Goal: Information Seeking & Learning: Learn about a topic

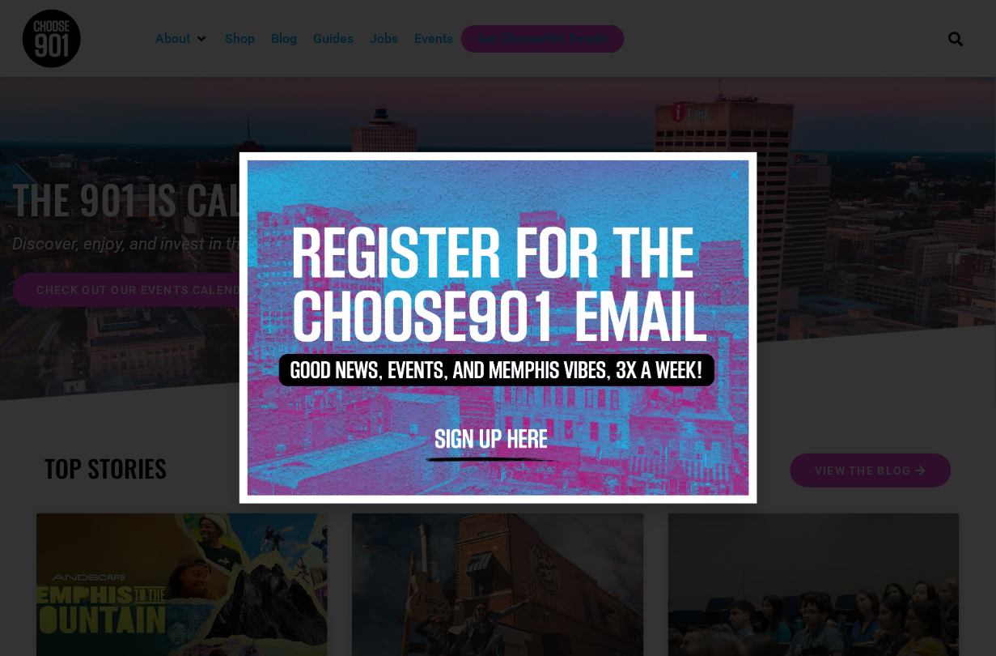
click at [738, 177] on icon "Close" at bounding box center [735, 174] width 12 height 12
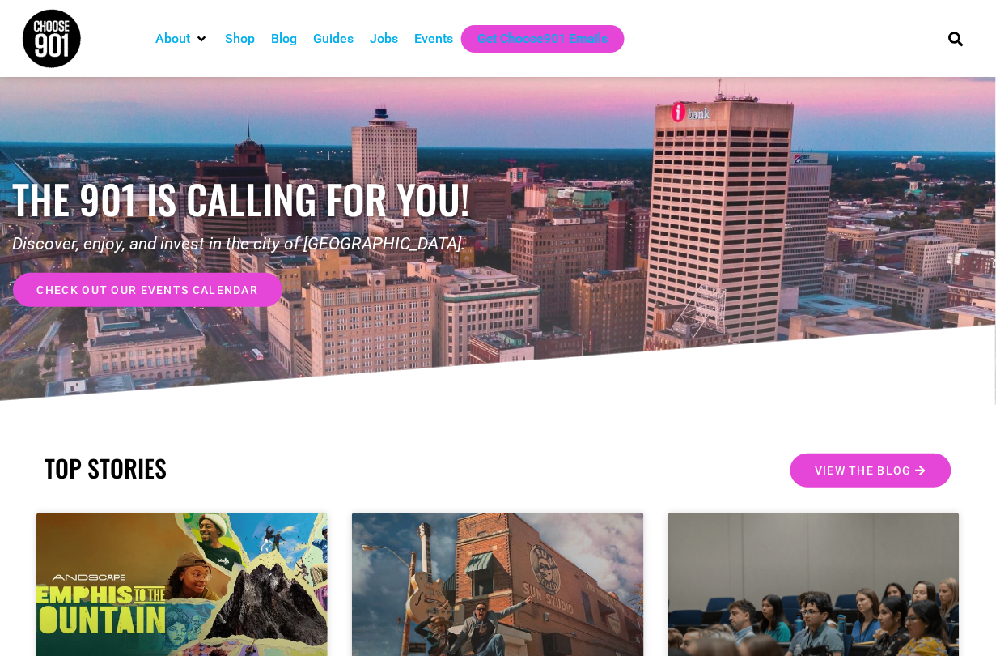
click at [384, 44] on div "Jobs" at bounding box center [384, 38] width 28 height 19
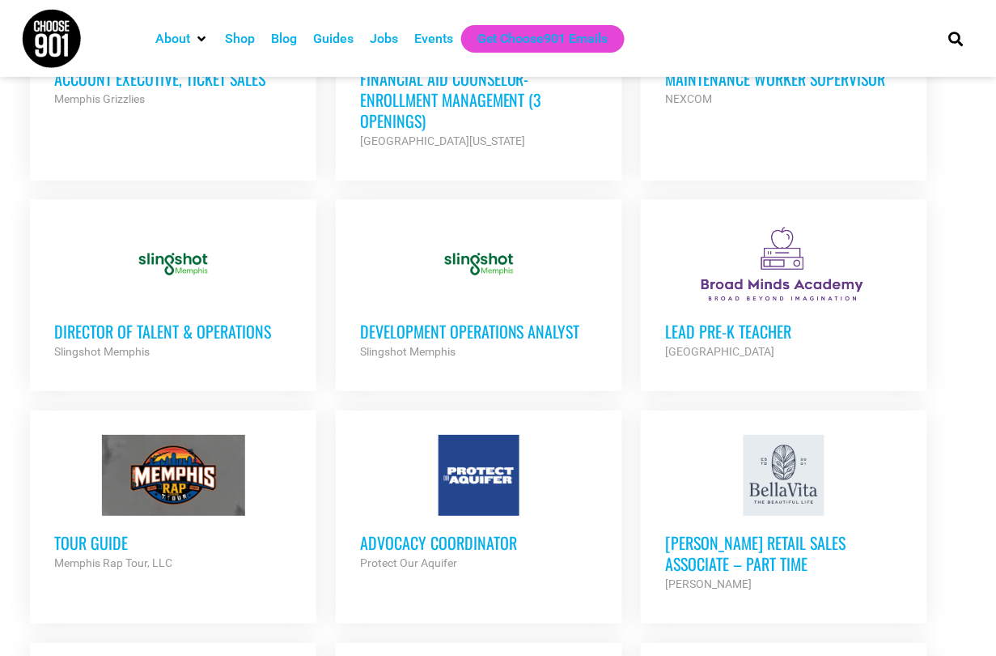
scroll to position [1043, 0]
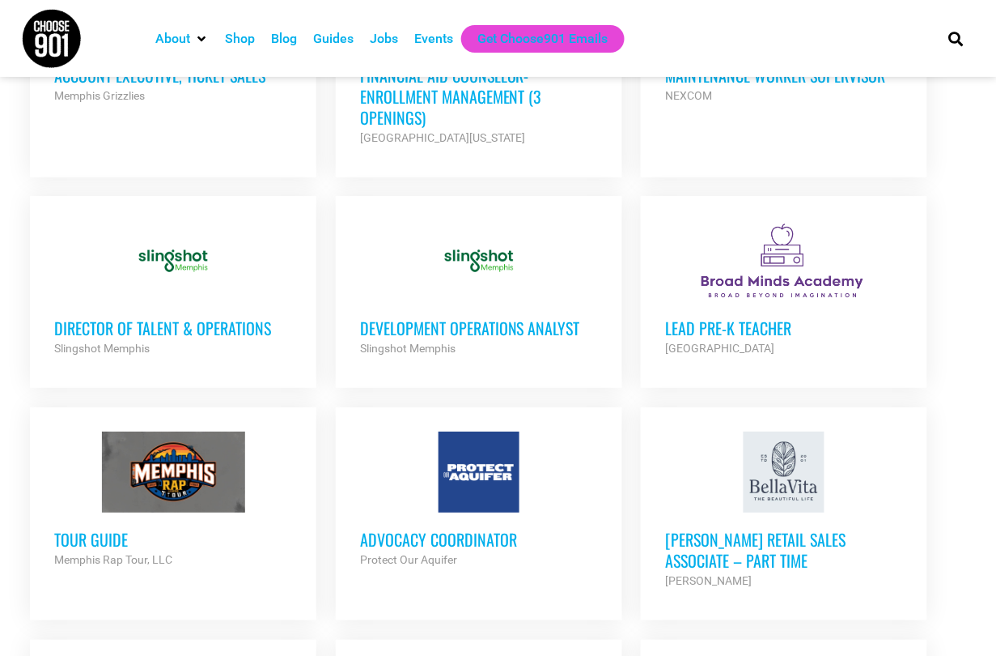
click at [434, 317] on h3 "Development Operations Analyst" at bounding box center [479, 327] width 238 height 21
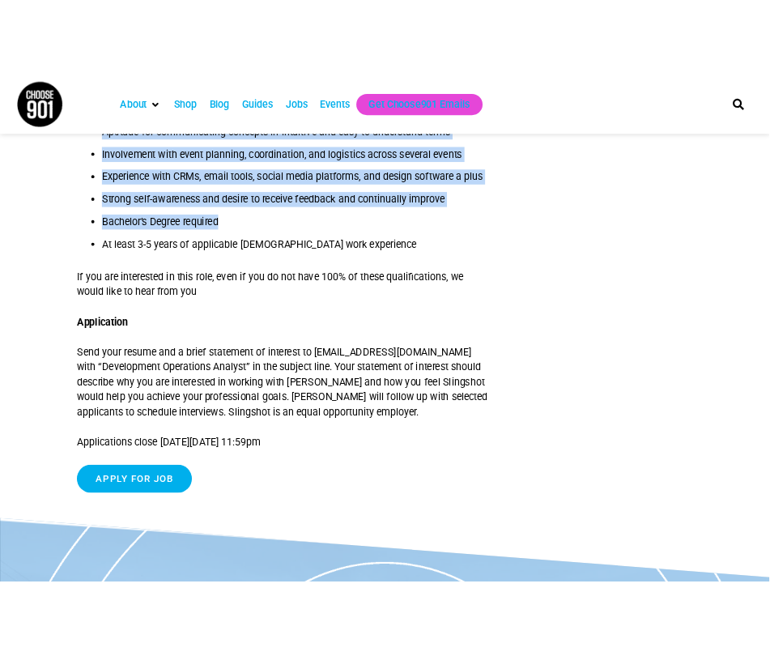
scroll to position [1762, 0]
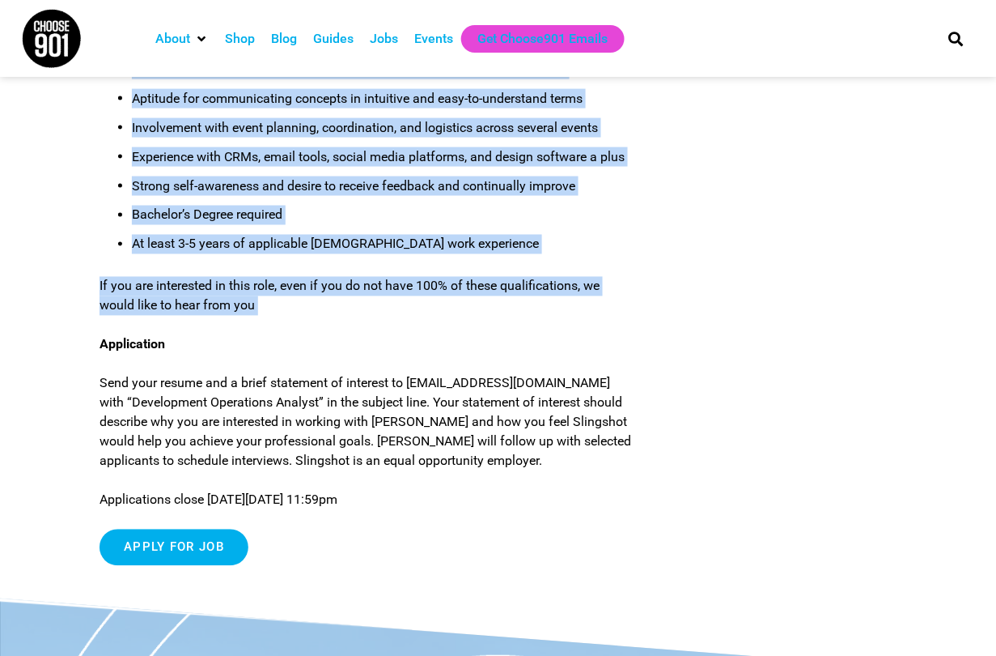
drag, startPoint x: 100, startPoint y: 176, endPoint x: 323, endPoint y: 316, distance: 263.2
copy div "Working model: Hybrid, 3+ days per week in office Applicable work experience: 3…"
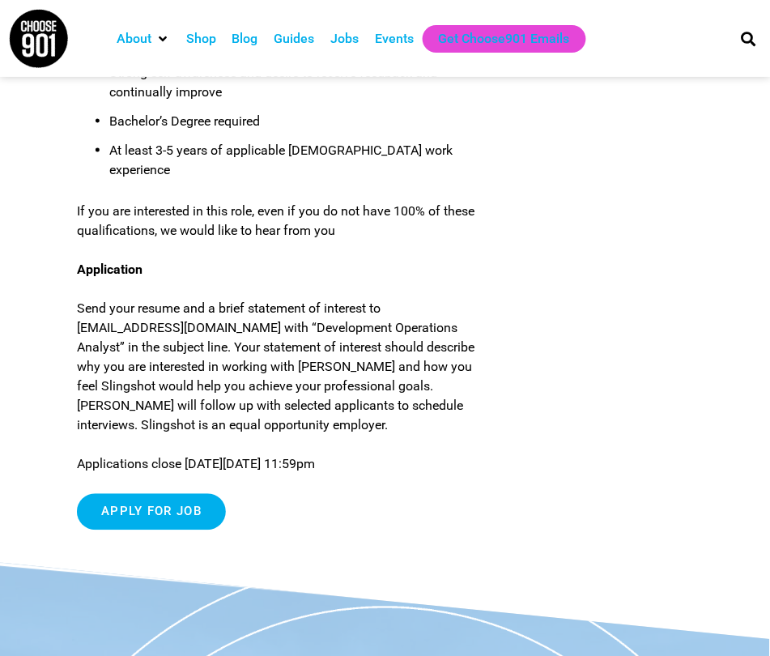
scroll to position [2321, 0]
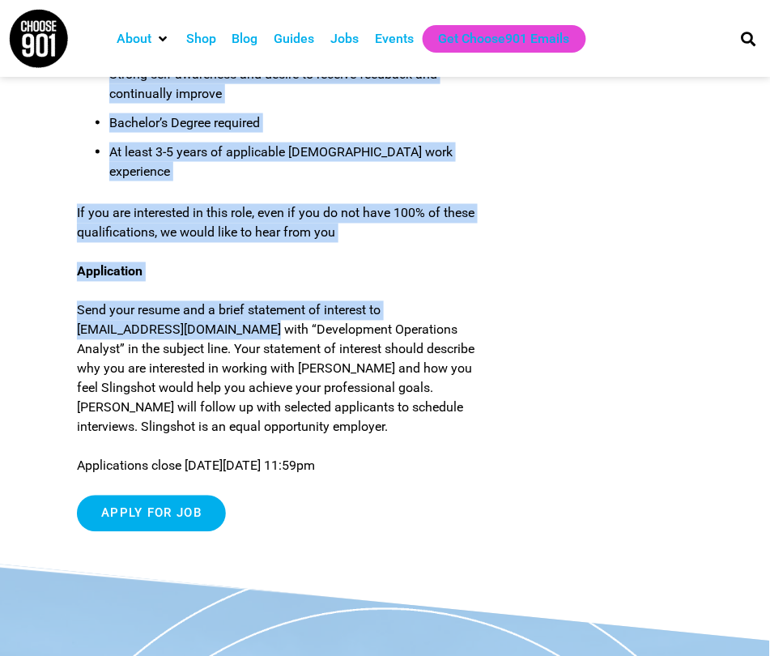
drag, startPoint x: 265, startPoint y: 316, endPoint x: 72, endPoint y: 315, distance: 192.6
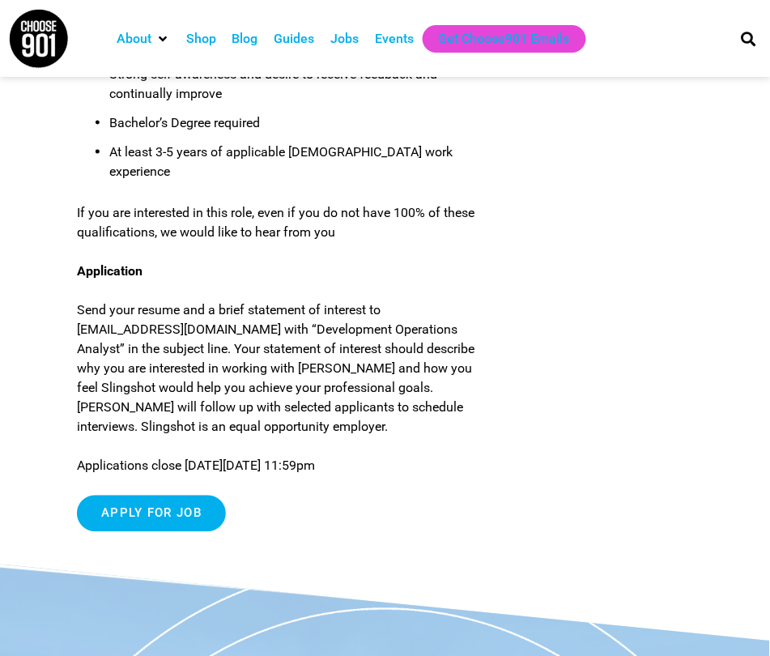
click at [116, 325] on p "Send your resume and a brief statement of interest to careers@slingshotmemphis.…" at bounding box center [279, 369] width 404 height 136
drag, startPoint x: 267, startPoint y: 319, endPoint x: 78, endPoint y: 319, distance: 189.4
click at [78, 319] on p "Send your resume and a brief statement of interest to careers@slingshotmemphis.…" at bounding box center [279, 369] width 404 height 136
copy p "careers@slingshotmemphis.org"
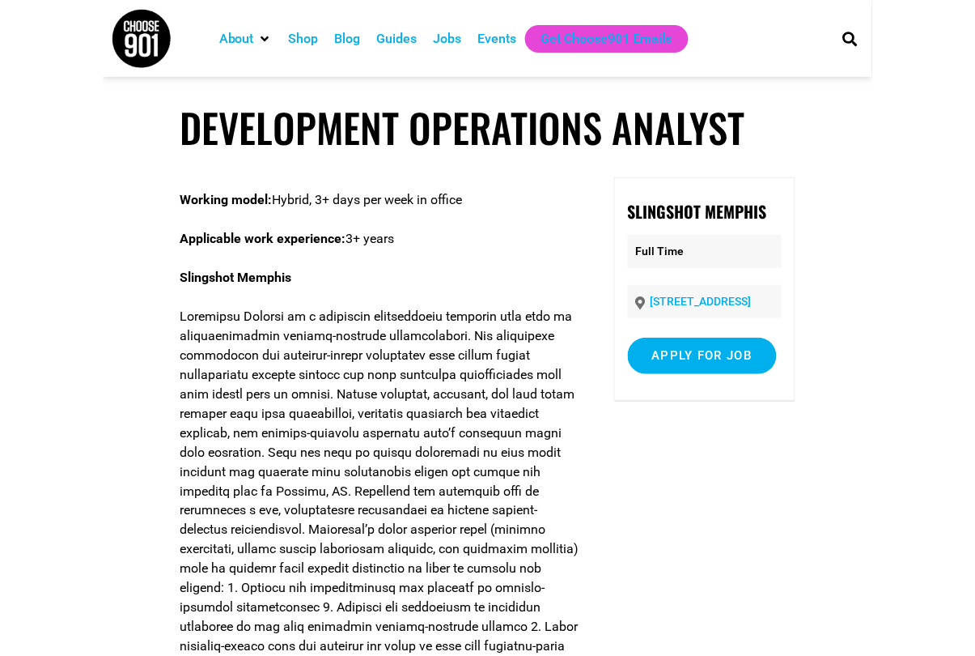
scroll to position [0, 0]
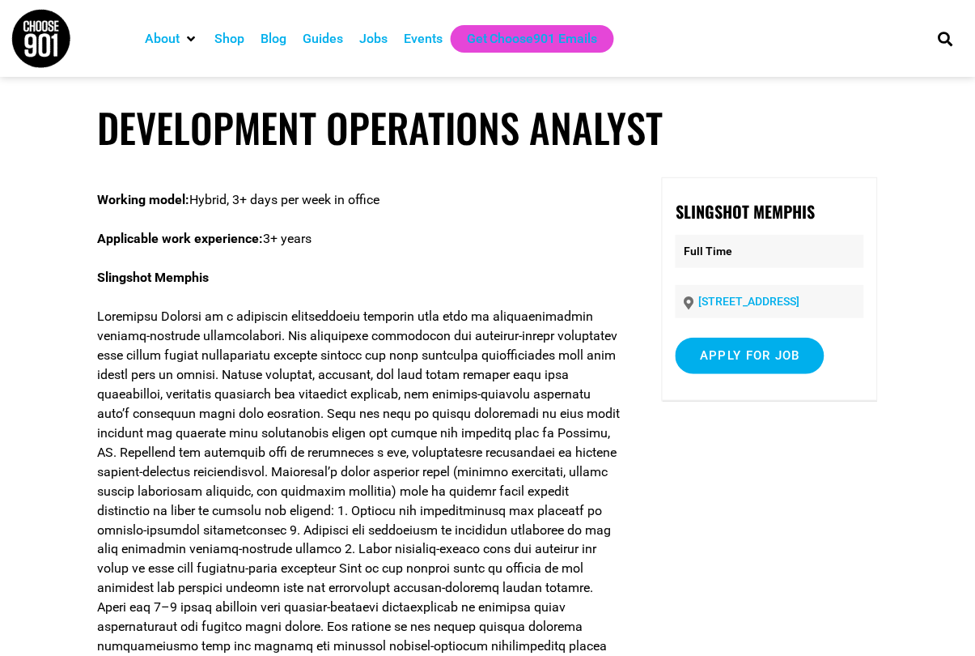
click at [384, 41] on div "Jobs" at bounding box center [373, 38] width 28 height 19
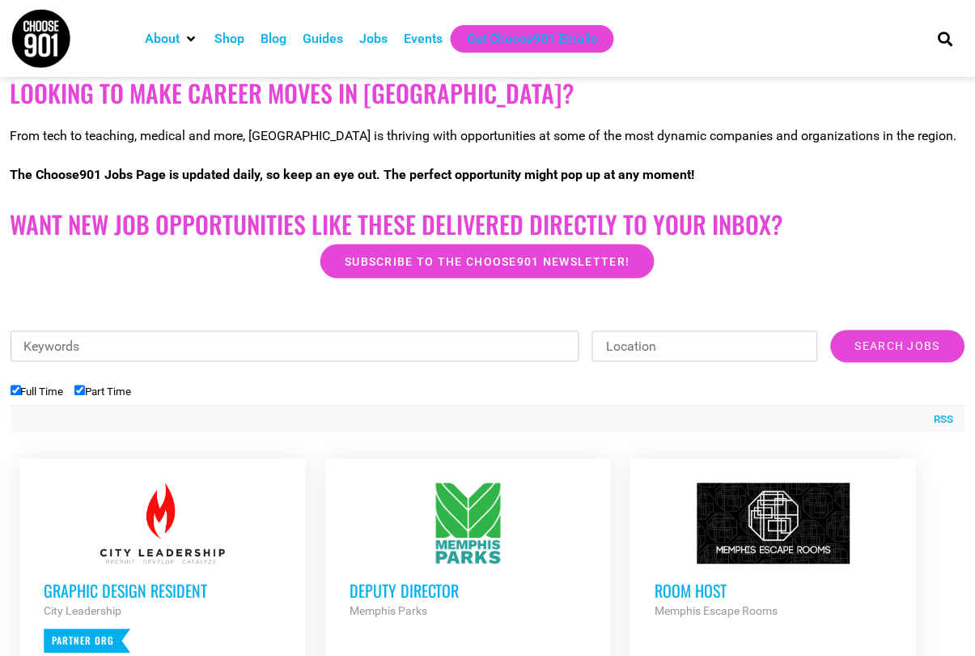
scroll to position [406, 0]
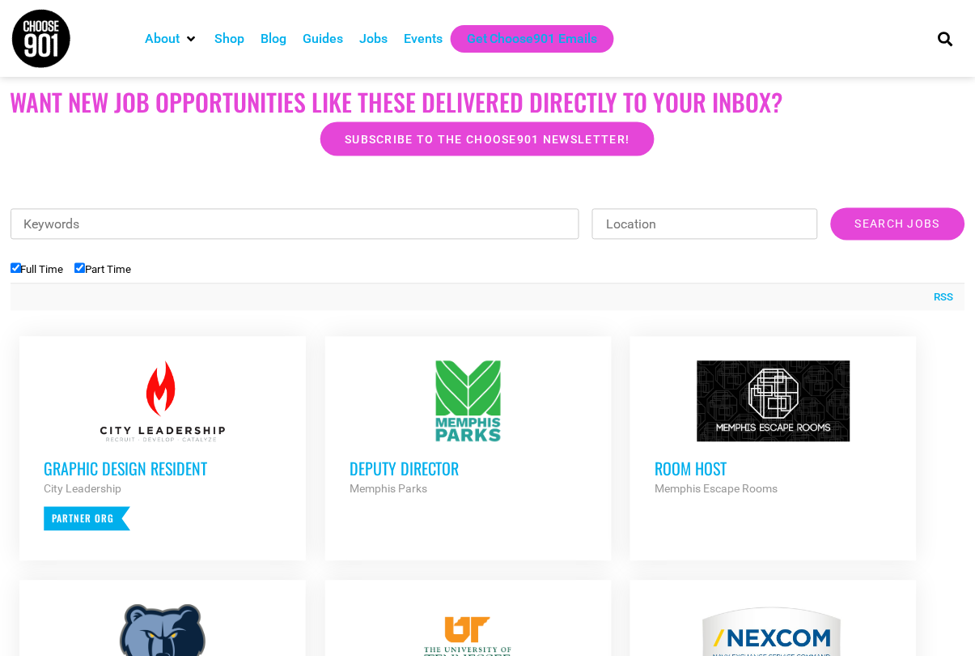
click at [84, 265] on input "Part Time" at bounding box center [79, 268] width 11 height 11
checkbox input "false"
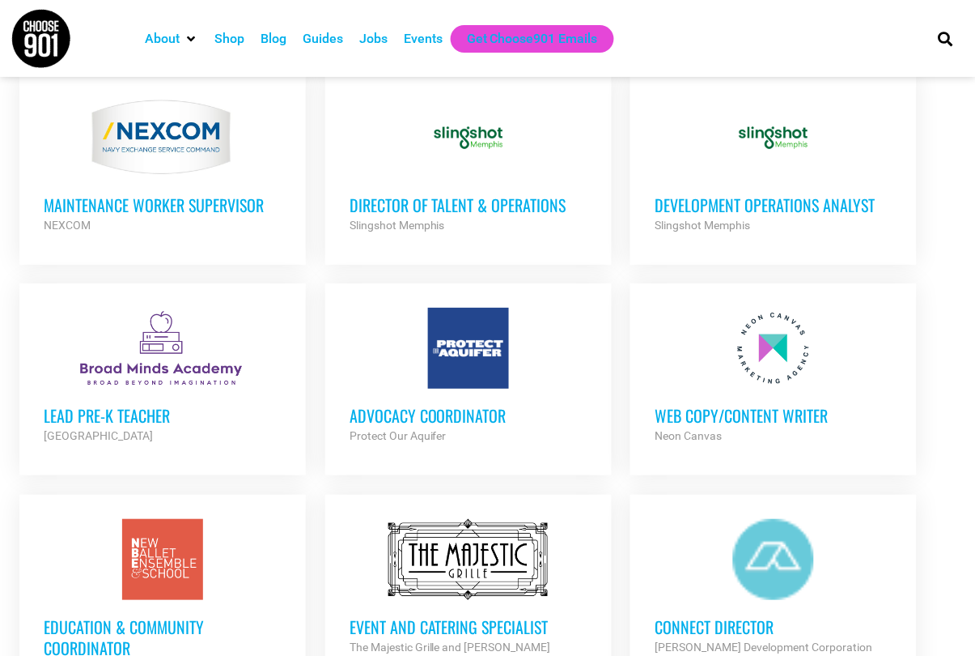
scroll to position [924, 0]
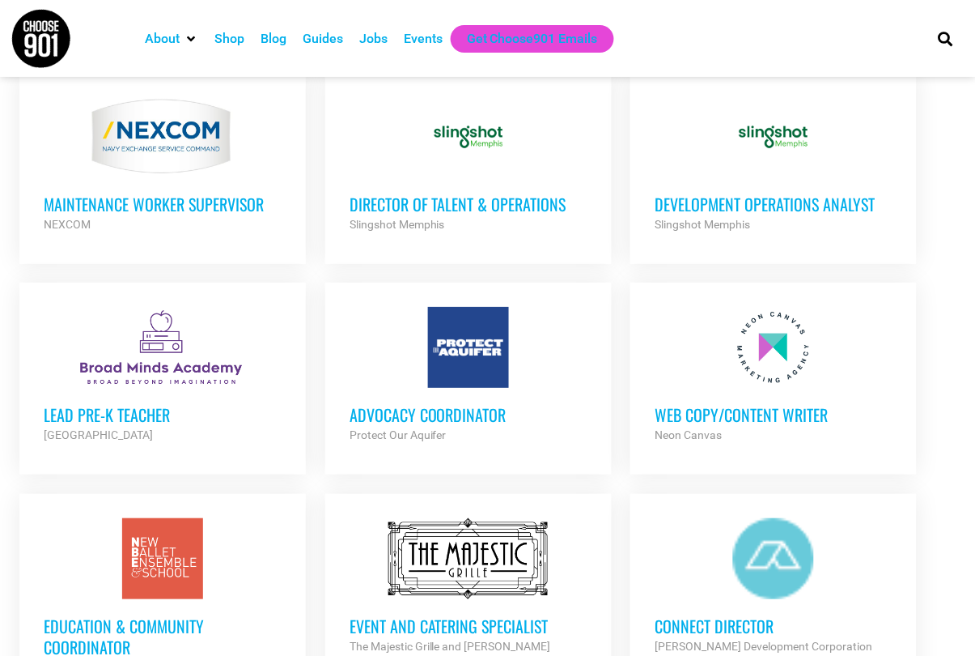
click at [408, 404] on h3 "Advocacy Coordinator" at bounding box center [469, 414] width 238 height 21
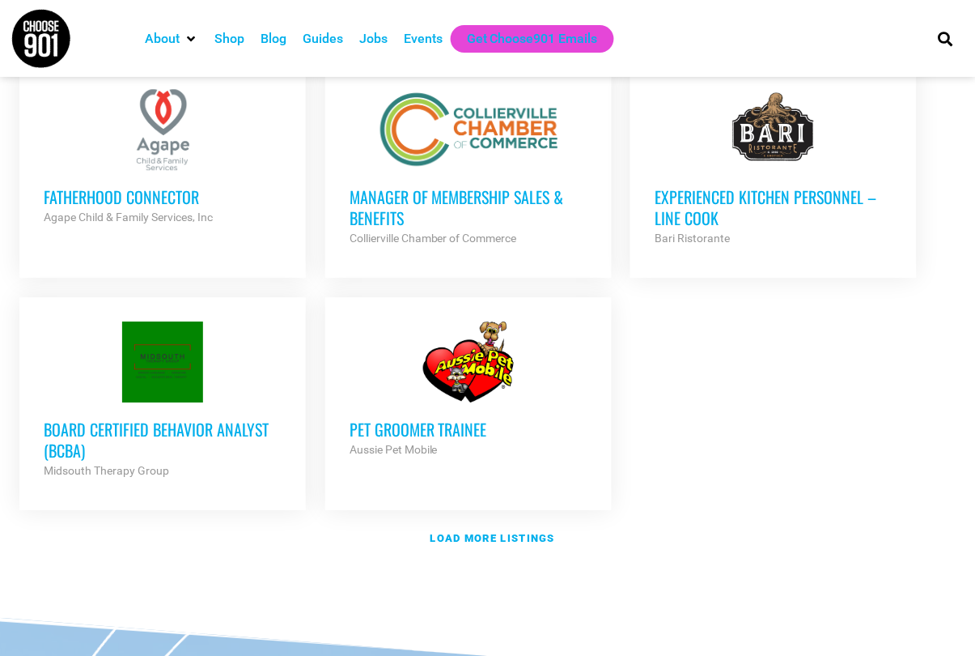
scroll to position [1817, 0]
click at [482, 531] on strong "Load more listings" at bounding box center [493, 537] width 125 height 12
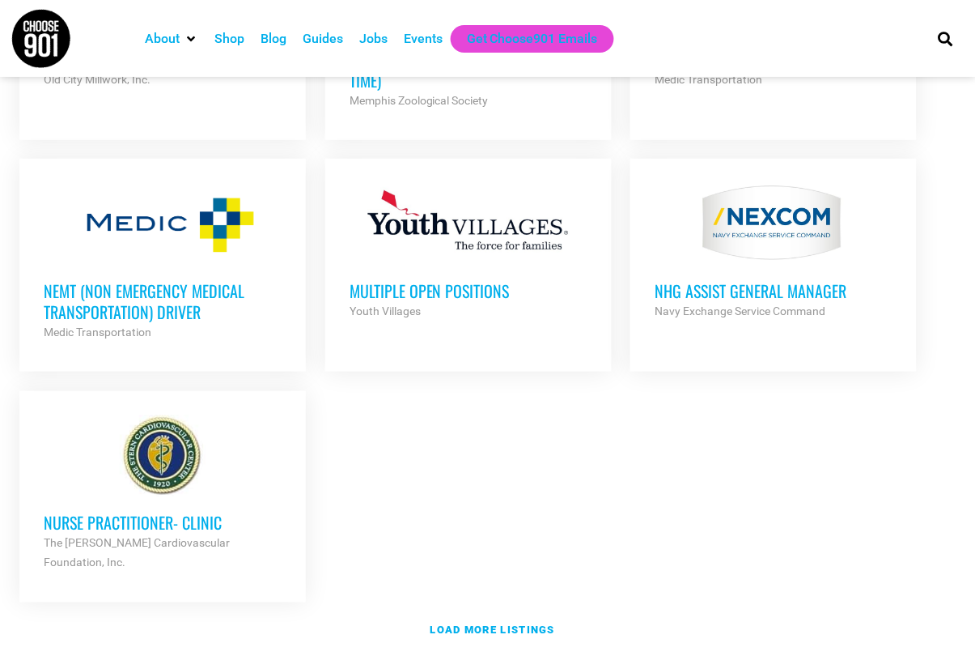
scroll to position [3348, 0]
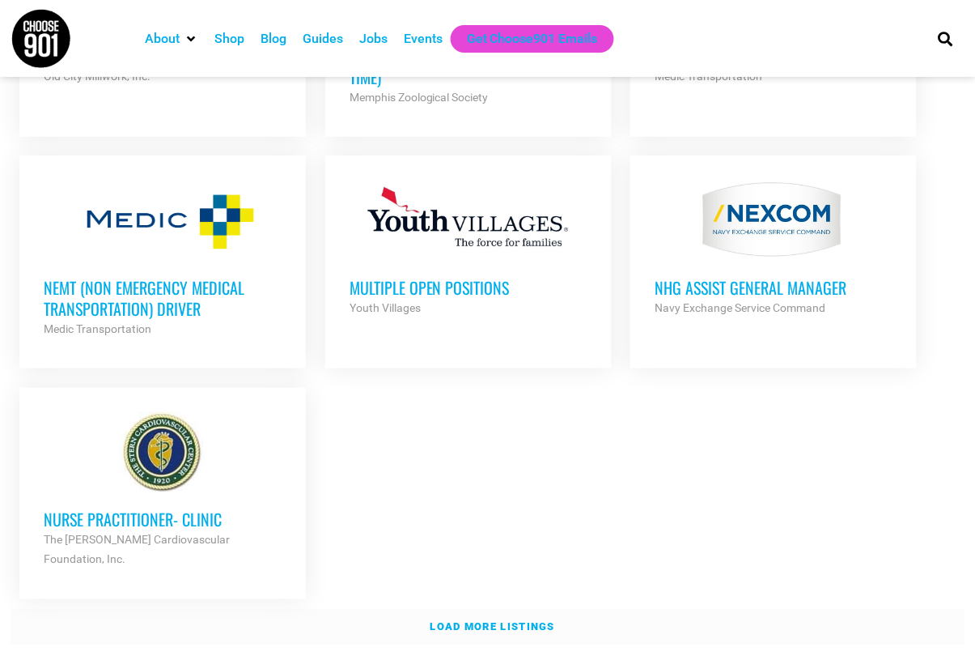
click at [457, 621] on strong "Load more listings" at bounding box center [493, 627] width 125 height 12
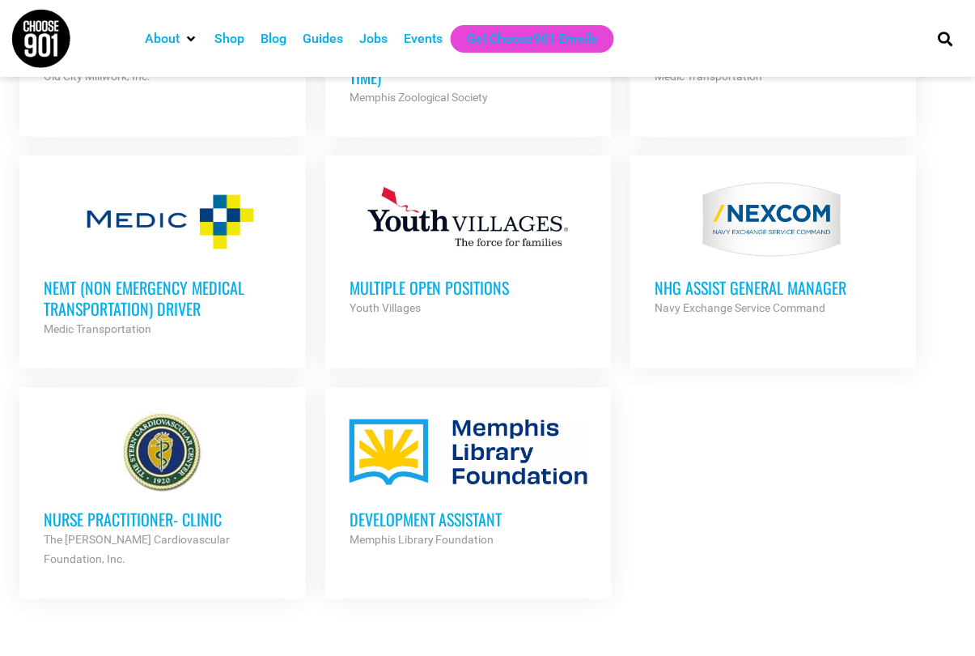
click at [447, 277] on h3 "Multiple Open Positions" at bounding box center [469, 287] width 238 height 21
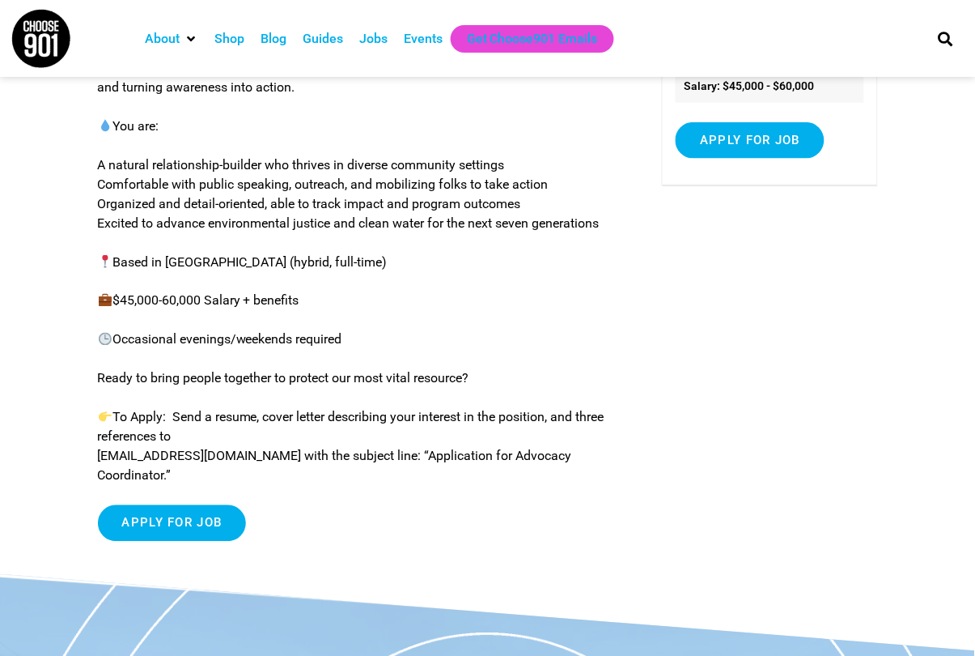
scroll to position [269, 0]
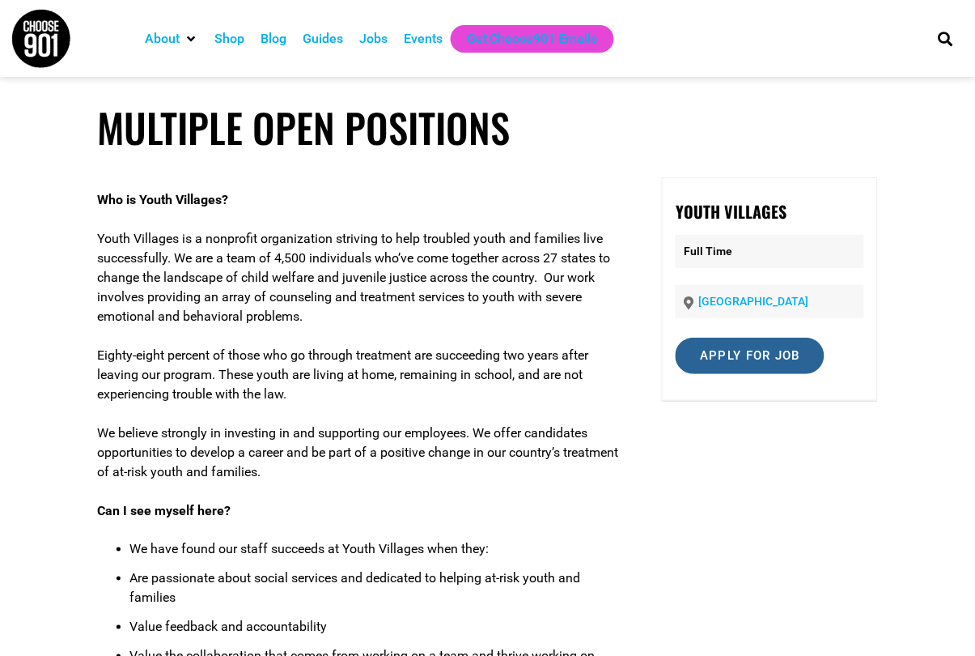
click at [744, 355] on input "Apply for job" at bounding box center [750, 356] width 149 height 36
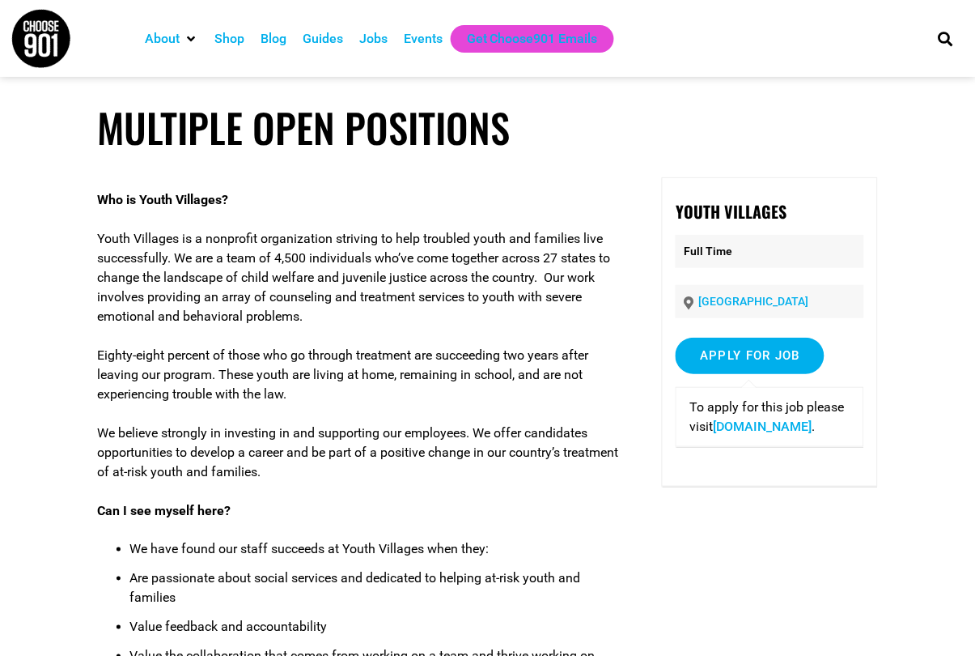
click at [787, 434] on link "[DOMAIN_NAME]" at bounding box center [762, 425] width 99 height 15
